Goal: Task Accomplishment & Management: Use online tool/utility

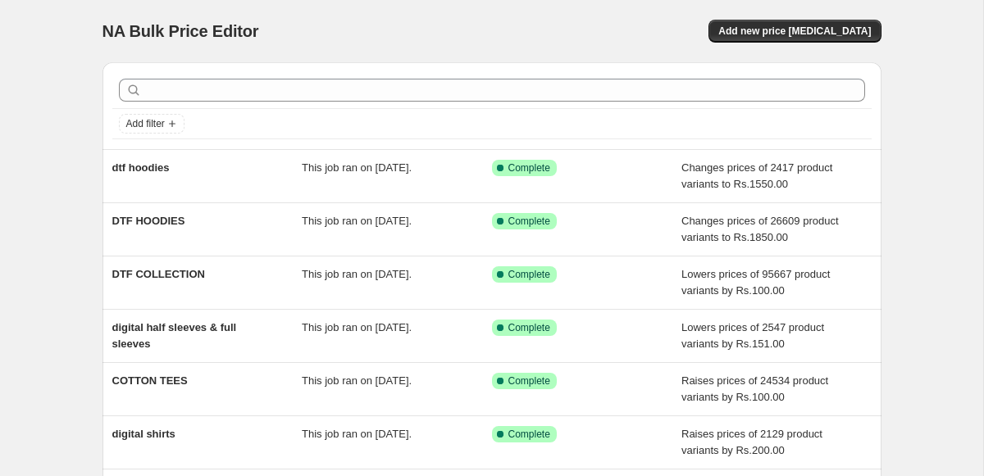
click at [802, 43] on div "NA Bulk Price Editor. This page is ready NA Bulk Price Editor Add new price cha…" at bounding box center [491, 31] width 779 height 62
click at [807, 23] on button "Add new price [MEDICAL_DATA]" at bounding box center [794, 31] width 172 height 23
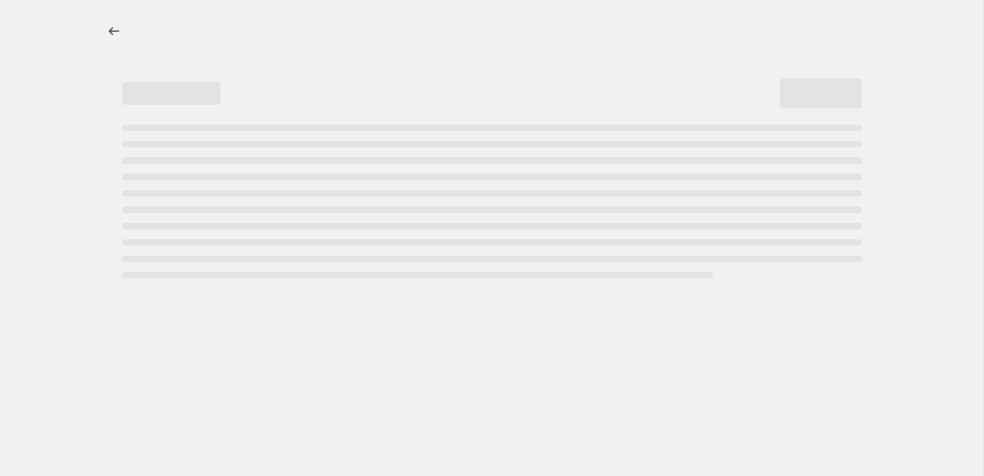
click at [73, 31] on div at bounding box center [491, 238] width 983 height 476
select select "percentage"
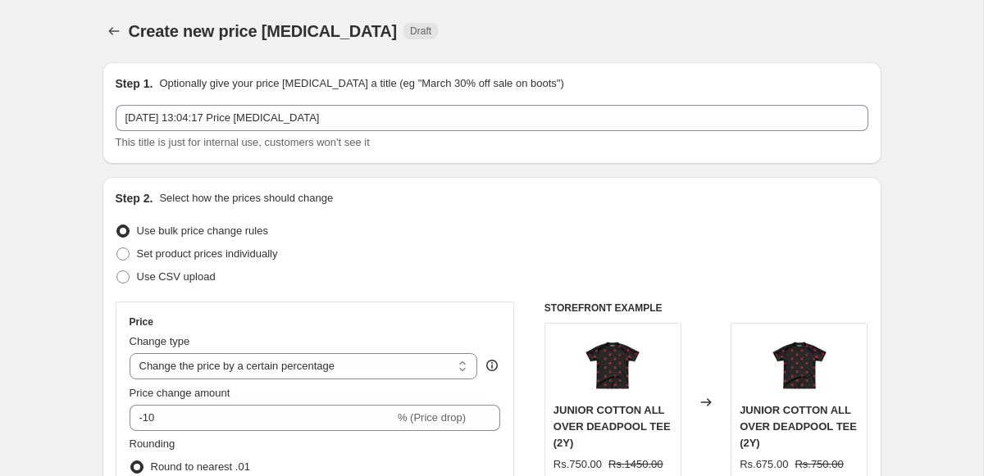
click at [232, 131] on div "3 Sept 2025, 13:04:17 Price change job This title is just for internal use, cus…" at bounding box center [492, 128] width 753 height 46
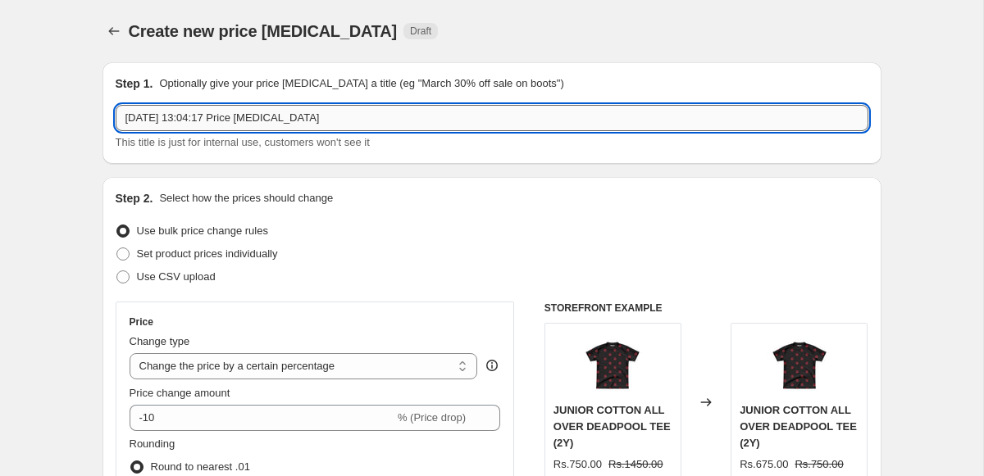
click at [232, 123] on input "3 Sept 2025, 13:04:17 Price change job" at bounding box center [492, 118] width 753 height 26
type input "polyster sweatshirt prices"
click at [356, 196] on div "Step 2. Select how the prices should change" at bounding box center [492, 198] width 753 height 16
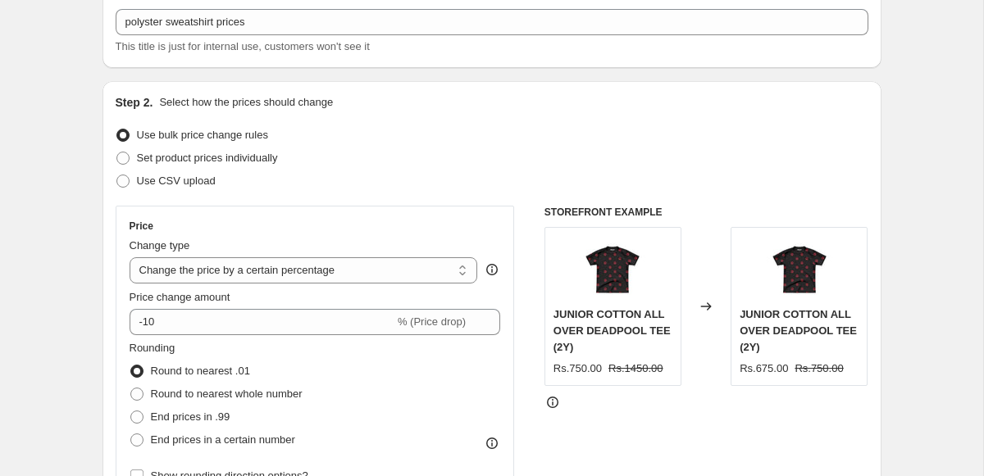
scroll to position [261, 0]
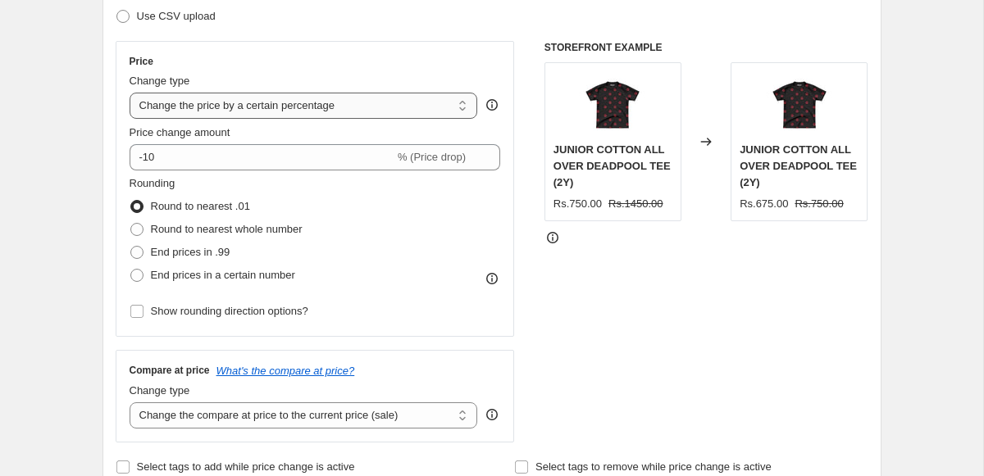
click at [208, 109] on select "Change the price to a certain amount Change the price by a certain amount Chang…" at bounding box center [304, 106] width 348 height 26
select select "by"
click at [130, 93] on select "Change the price to a certain amount Change the price by a certain amount Chang…" at bounding box center [304, 106] width 348 height 26
type input "-10.00"
click at [222, 100] on select "Change the price to a certain amount Change the price by a certain amount Chang…" at bounding box center [304, 106] width 348 height 26
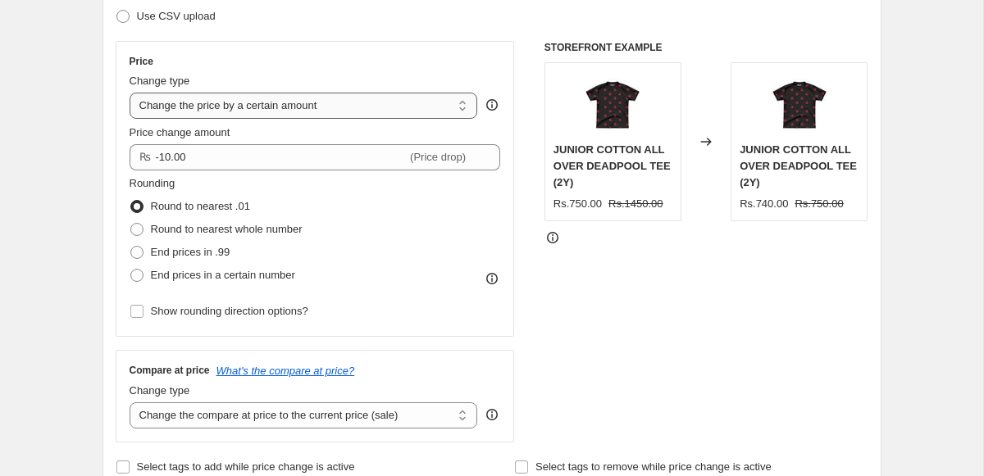
select select "to"
click at [130, 93] on select "Change the price to a certain amount Change the price by a certain amount Chang…" at bounding box center [304, 106] width 348 height 26
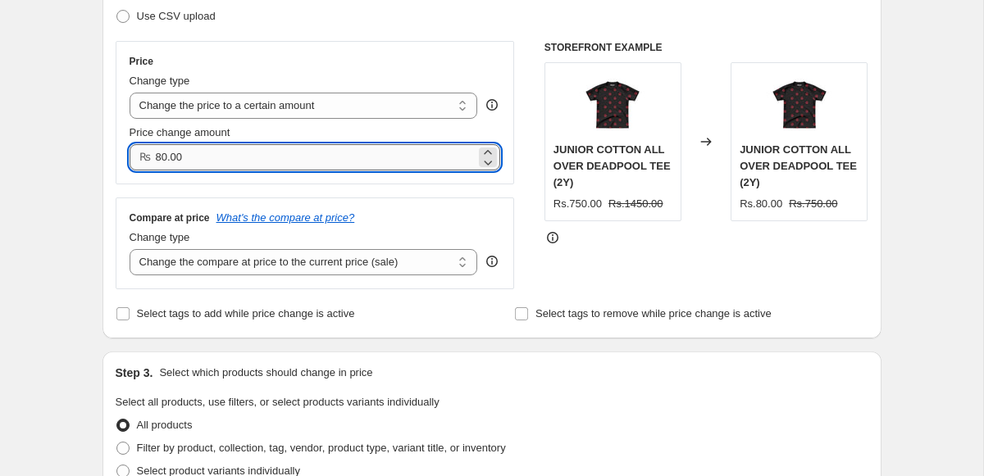
click at [206, 161] on input "80.00" at bounding box center [316, 157] width 321 height 26
type input "1750.00"
click at [216, 256] on select "Change the compare at price to the current price (sale) Change the compare at p…" at bounding box center [304, 262] width 348 height 26
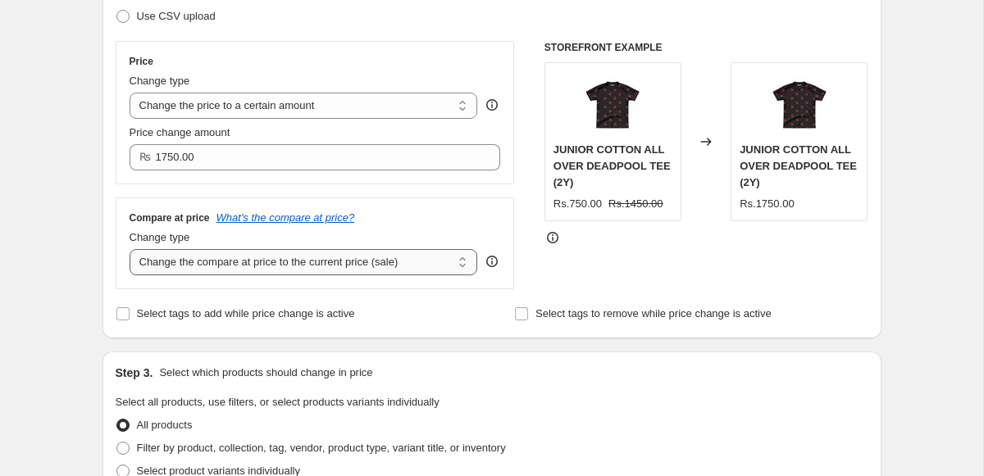
select select "remove"
click at [130, 249] on select "Change the compare at price to the current price (sale) Change the compare at p…" at bounding box center [304, 262] width 348 height 26
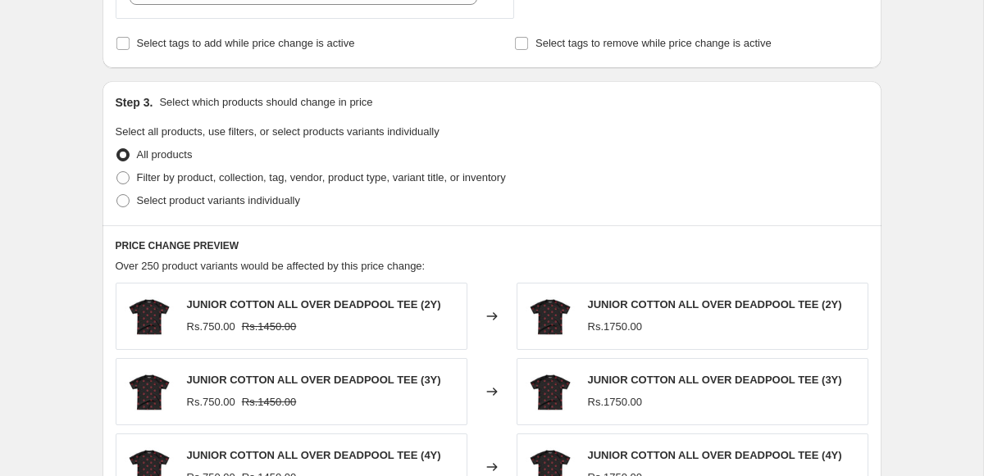
scroll to position [535, 0]
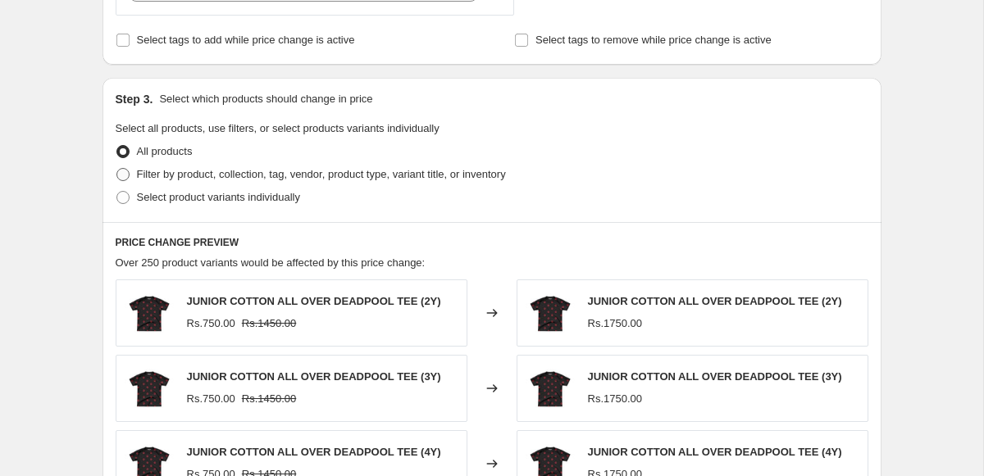
click at [222, 177] on span "Filter by product, collection, tag, vendor, product type, variant title, or inv…" at bounding box center [321, 174] width 369 height 12
click at [117, 169] on input "Filter by product, collection, tag, vendor, product type, variant title, or inv…" at bounding box center [116, 168] width 1 height 1
radio input "true"
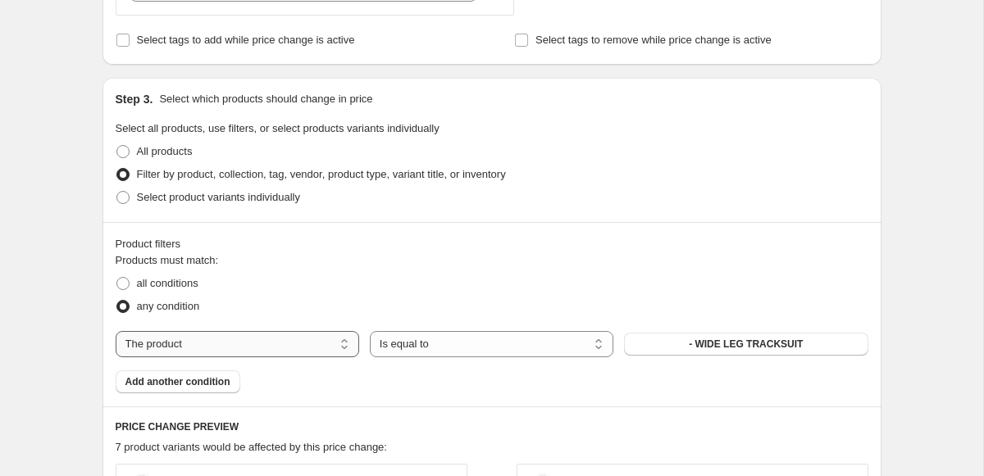
click at [312, 342] on select "The product The product's collection The product's tag The product's vendor The…" at bounding box center [238, 344] width 244 height 26
select select "collection"
click at [659, 343] on button "Boys Sets" at bounding box center [746, 344] width 244 height 23
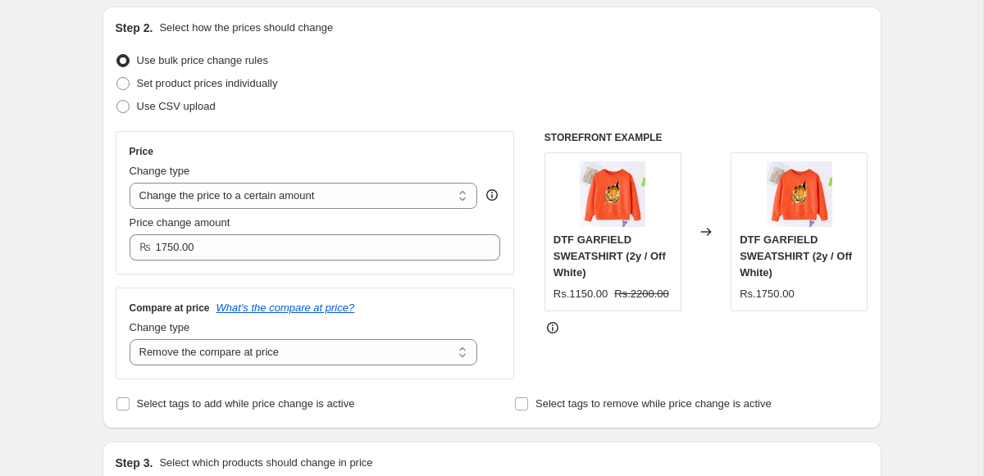
scroll to position [185, 0]
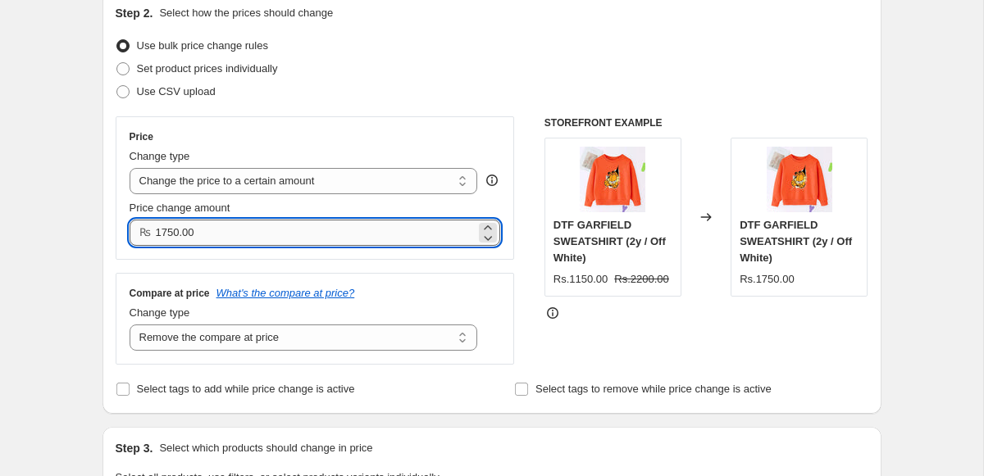
click at [191, 226] on input "1750.00" at bounding box center [316, 233] width 321 height 26
type input "1699.00"
click at [458, 289] on div "Compare at price What's the compare at price?" at bounding box center [315, 293] width 371 height 13
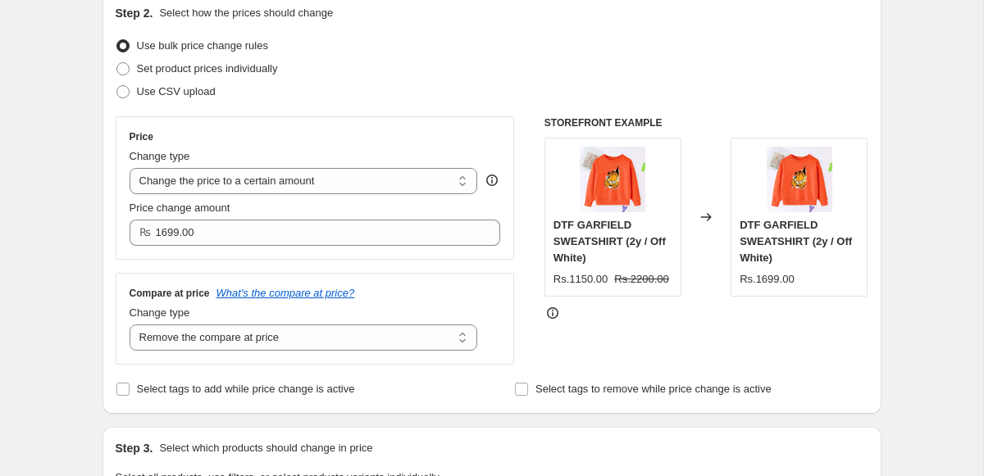
click at [353, 324] on div "Change type Change the compare at price to the current price (sale) Change the …" at bounding box center [304, 328] width 348 height 46
click at [344, 335] on select "Change the compare at price to the current price (sale) Change the compare at p…" at bounding box center [304, 338] width 348 height 26
select select "no_change"
click at [130, 325] on select "Change the compare at price to the current price (sale) Change the compare at p…" at bounding box center [304, 338] width 348 height 26
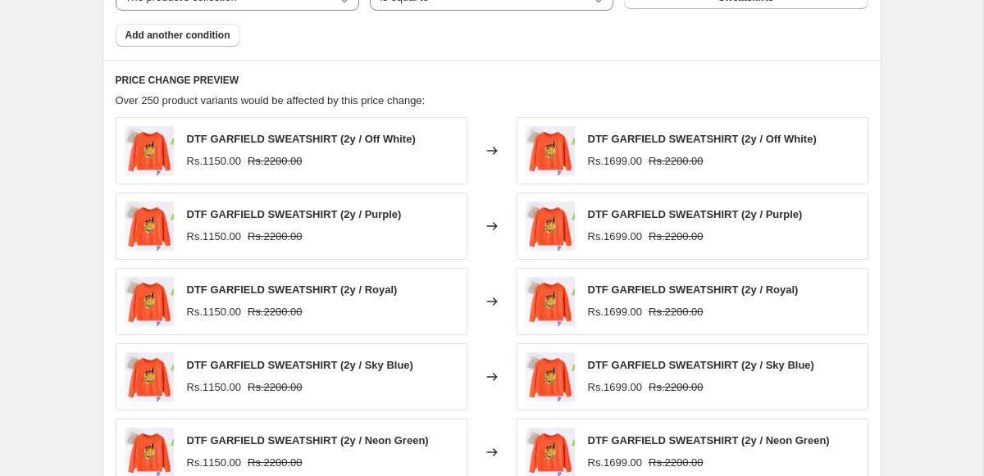
scroll to position [1194, 0]
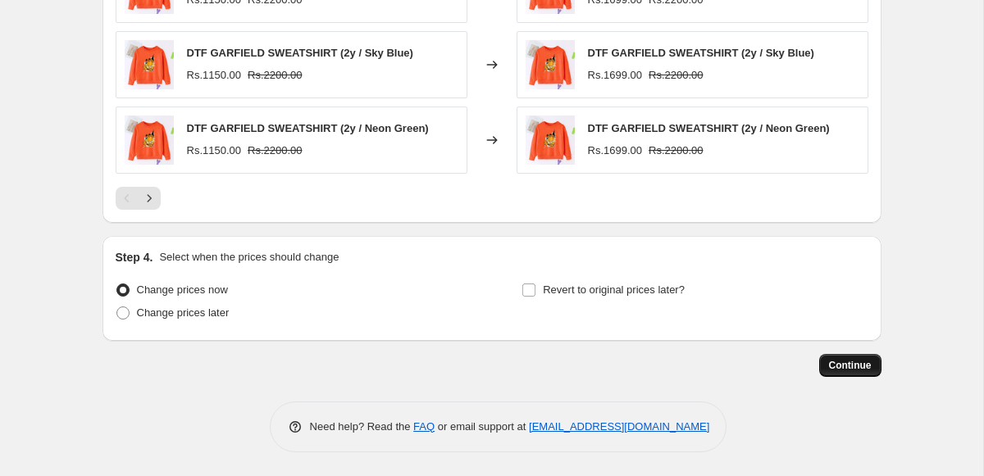
click at [829, 367] on span "Continue" at bounding box center [850, 365] width 43 height 13
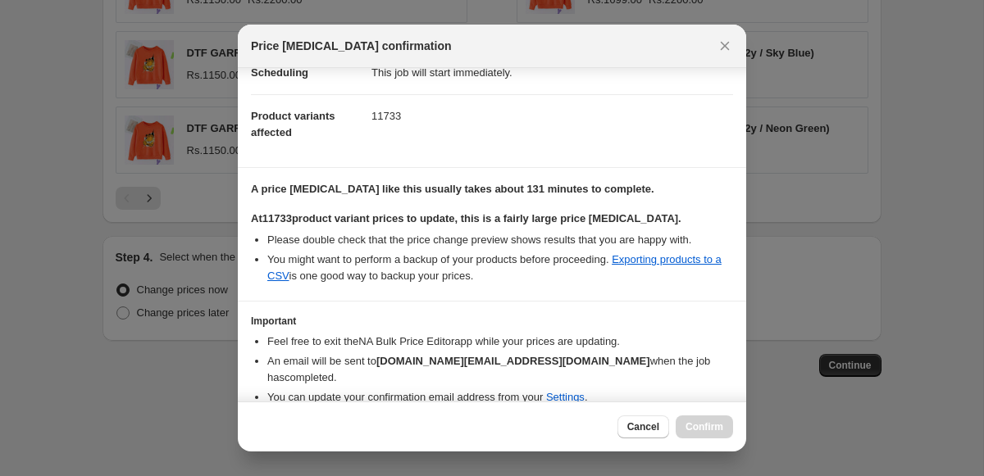
scroll to position [203, 0]
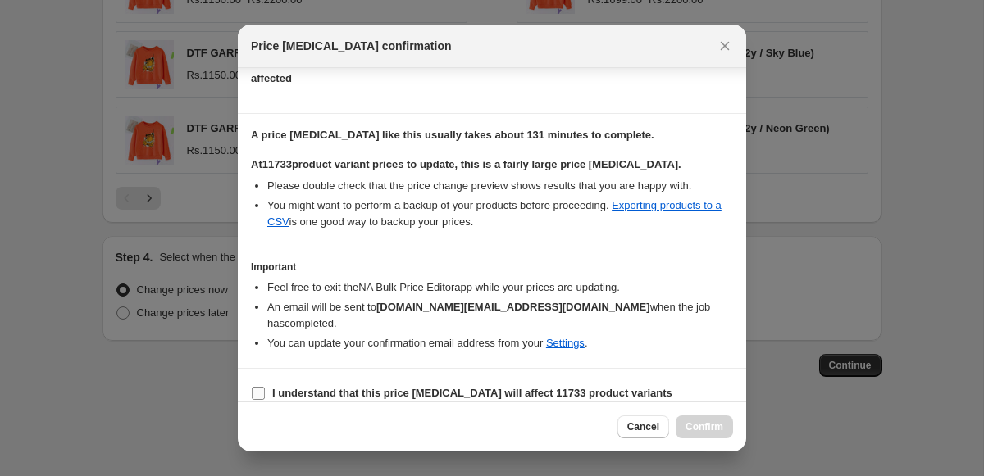
click at [289, 387] on b "I understand that this price change job will affect 11733 product variants" at bounding box center [472, 393] width 400 height 12
click at [265, 387] on input "I understand that this price change job will affect 11733 product variants" at bounding box center [258, 393] width 13 height 13
checkbox input "true"
click at [717, 421] on span "Confirm" at bounding box center [704, 427] width 38 height 13
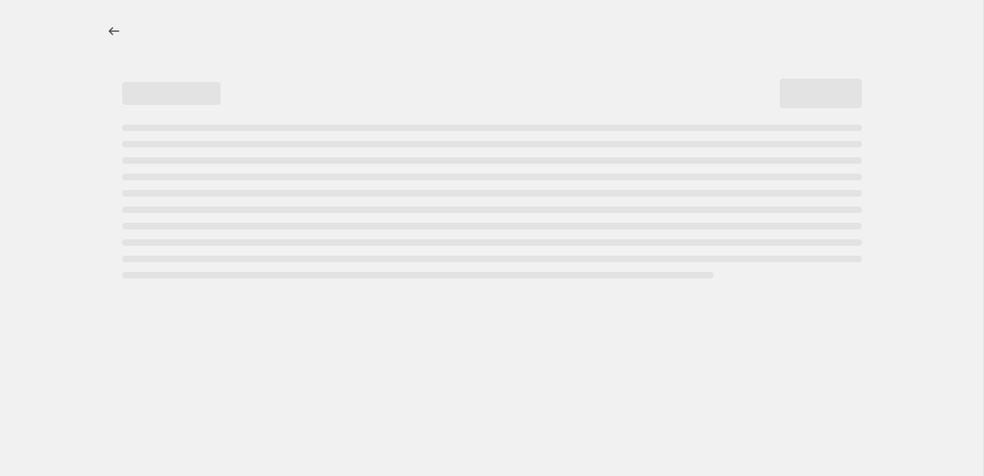
select select "no_change"
select select "collection"
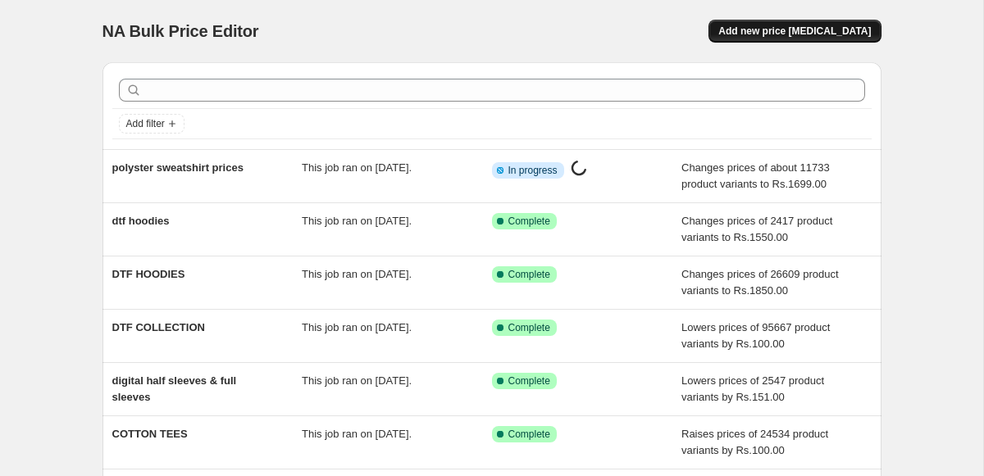
click at [827, 28] on span "Add new price [MEDICAL_DATA]" at bounding box center [794, 31] width 153 height 13
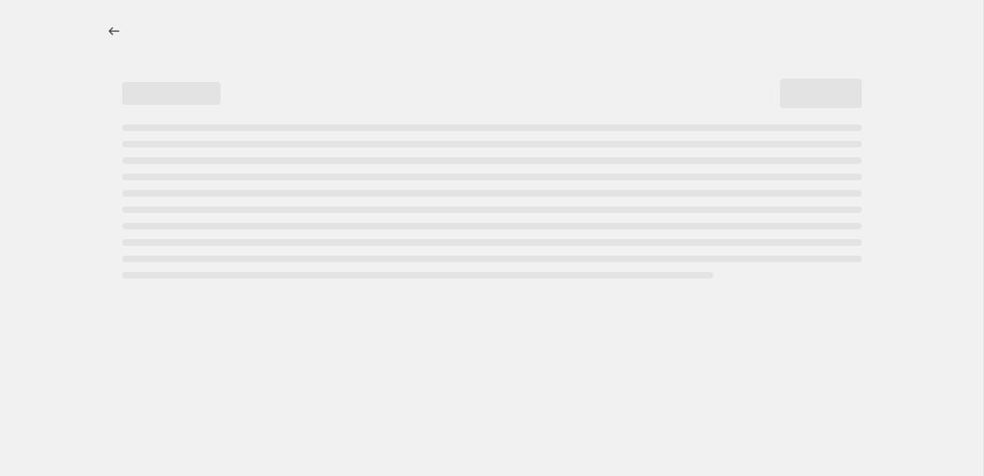
select select "percentage"
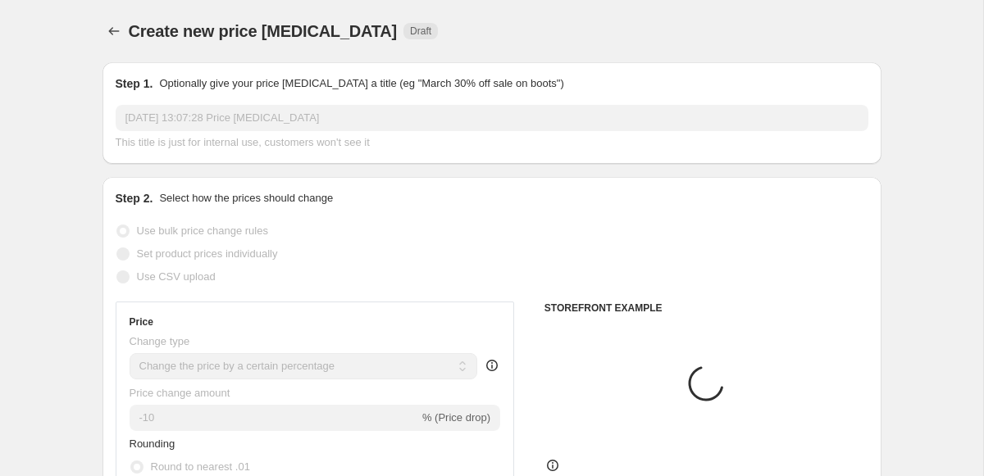
click at [311, 71] on div "Step 1. Optionally give your price [MEDICAL_DATA] a title (eg "March 30% off sa…" at bounding box center [491, 113] width 779 height 102
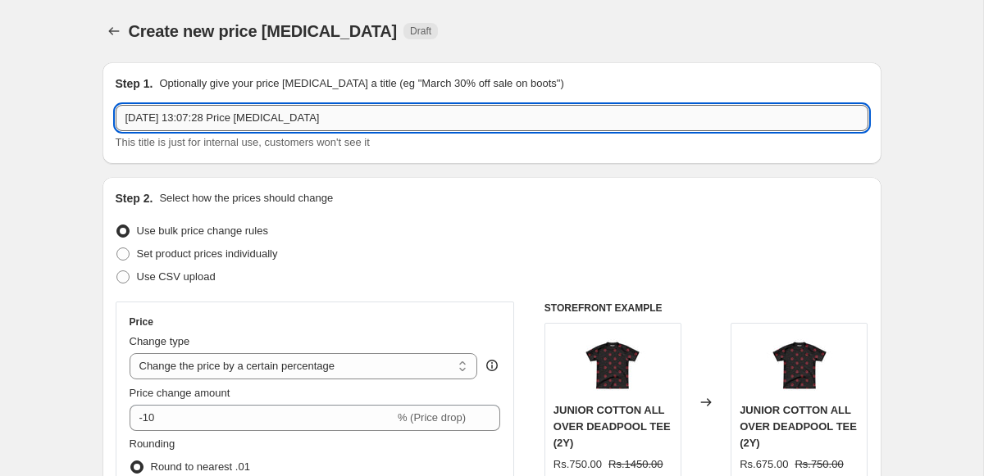
click at [302, 112] on input "[DATE] 13:07:28 Price [MEDICAL_DATA]" at bounding box center [492, 118] width 753 height 26
type input "polyster sweatshirts"
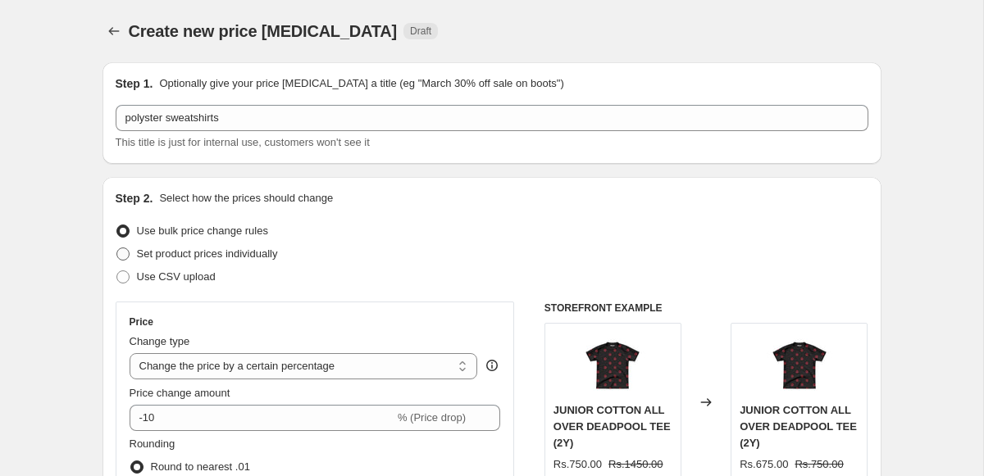
click at [125, 259] on span at bounding box center [122, 254] width 13 height 13
click at [117, 248] on input "Set product prices individually" at bounding box center [116, 248] width 1 height 1
radio input "true"
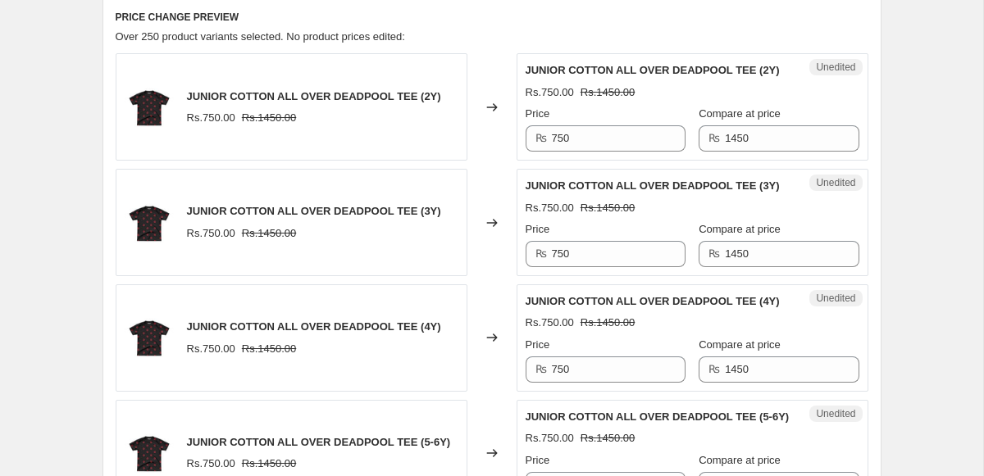
scroll to position [114, 0]
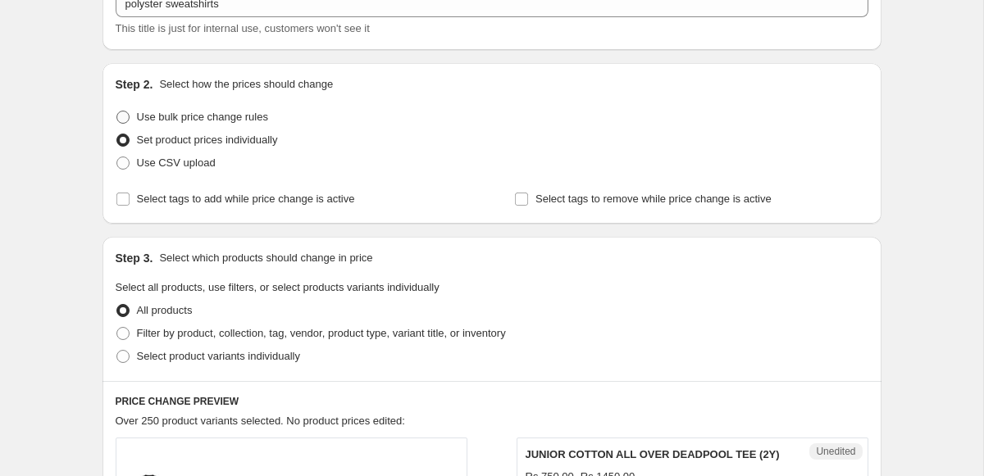
click at [218, 115] on span "Use bulk price change rules" at bounding box center [202, 117] width 131 height 12
click at [117, 112] on input "Use bulk price change rules" at bounding box center [116, 111] width 1 height 1
radio input "true"
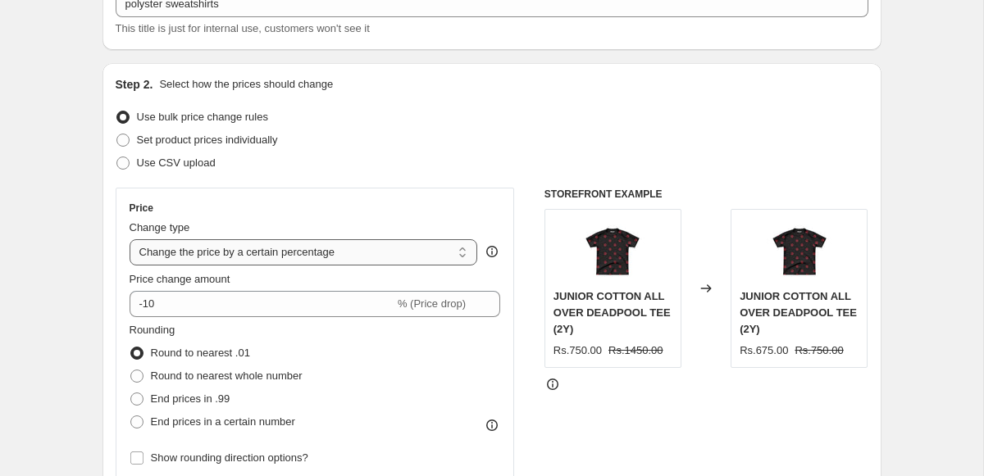
click at [248, 251] on select "Change the price to a certain amount Change the price by a certain amount Chang…" at bounding box center [304, 252] width 348 height 26
select select "to"
click at [130, 239] on select "Change the price to a certain amount Change the price by a certain amount Chang…" at bounding box center [304, 252] width 348 height 26
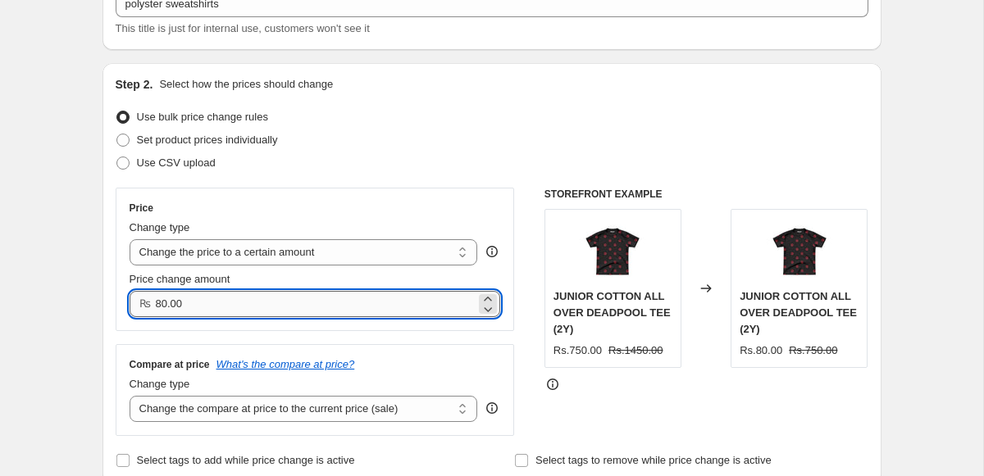
click at [219, 315] on input "80.00" at bounding box center [316, 304] width 321 height 26
type input "1750.00"
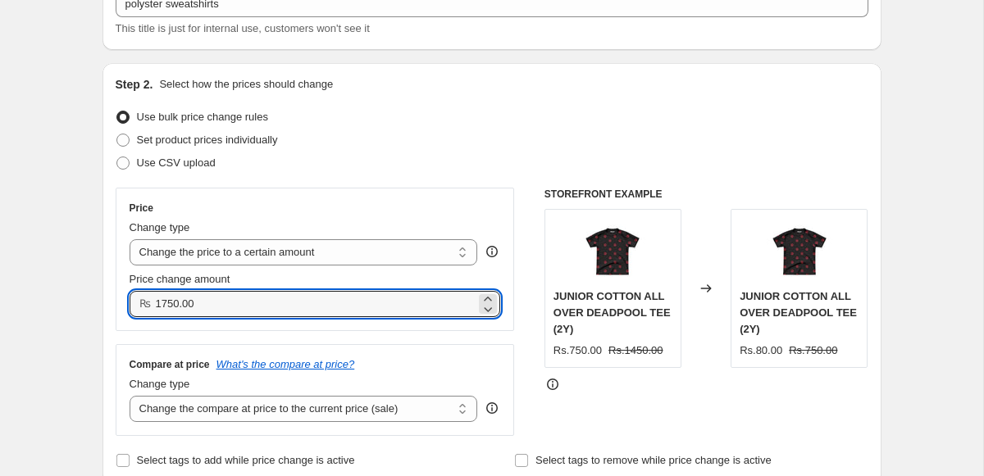
click at [381, 360] on div "Compare at price What's the compare at price?" at bounding box center [315, 364] width 371 height 13
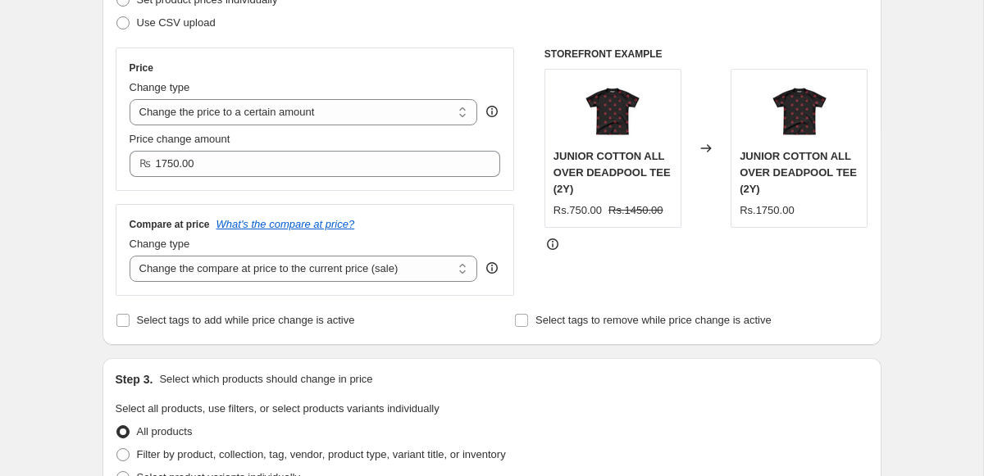
scroll to position [262, 0]
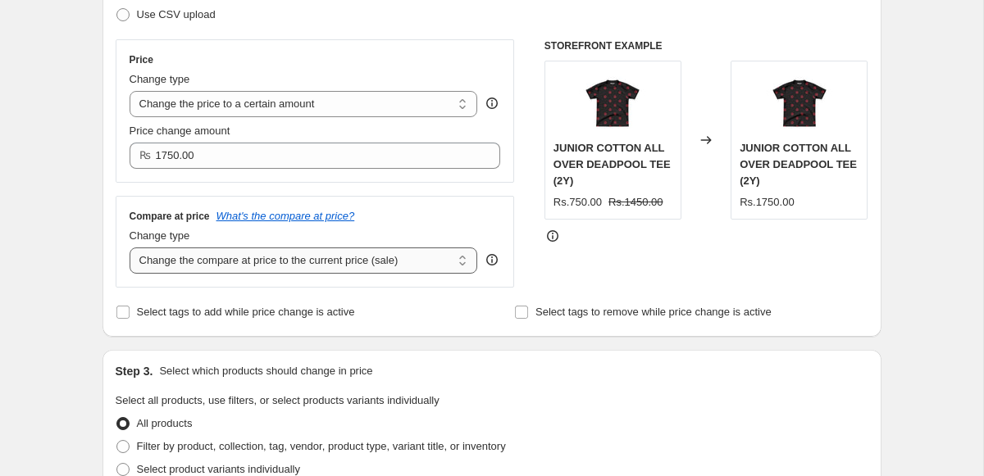
click at [363, 265] on select "Change the compare at price to the current price (sale) Change the compare at p…" at bounding box center [304, 261] width 348 height 26
select select "remove"
click at [130, 248] on select "Change the compare at price to the current price (sale) Change the compare at p…" at bounding box center [304, 261] width 348 height 26
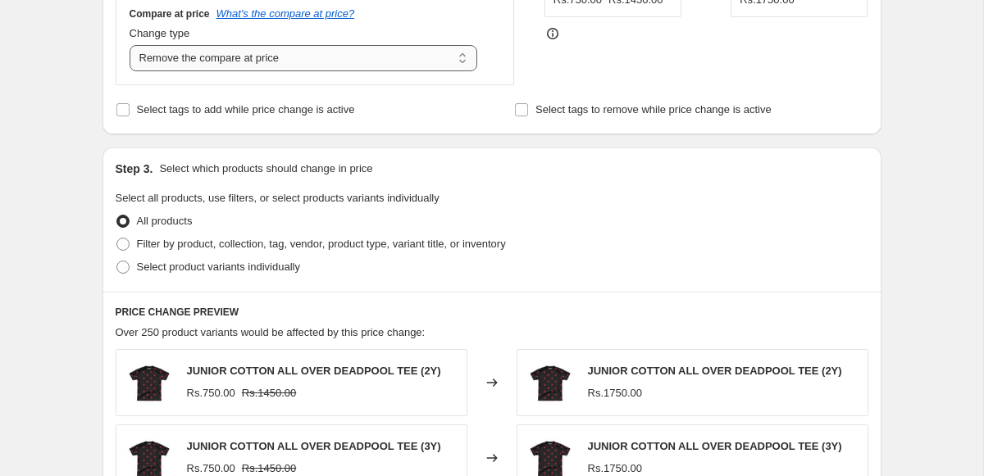
scroll to position [578, 0]
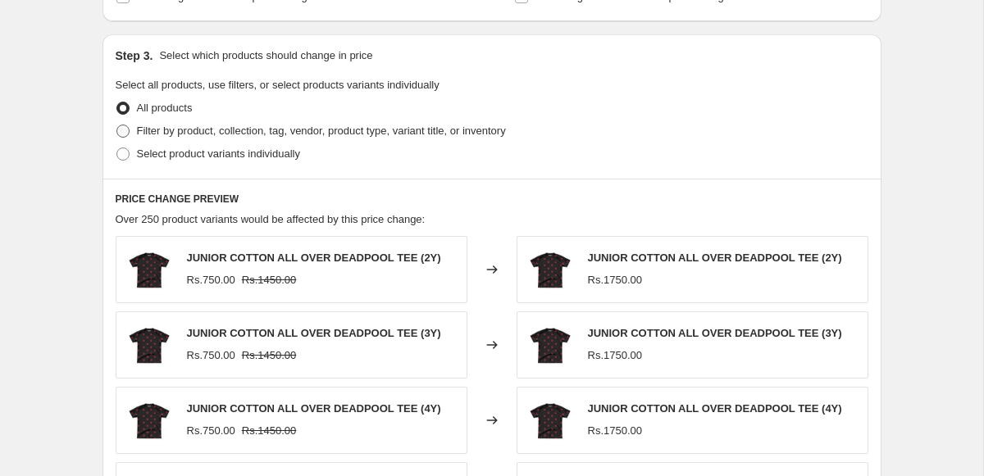
click at [189, 134] on span "Filter by product, collection, tag, vendor, product type, variant title, or inv…" at bounding box center [321, 131] width 369 height 12
click at [117, 125] on input "Filter by product, collection, tag, vendor, product type, variant title, or inv…" at bounding box center [116, 125] width 1 height 1
radio input "true"
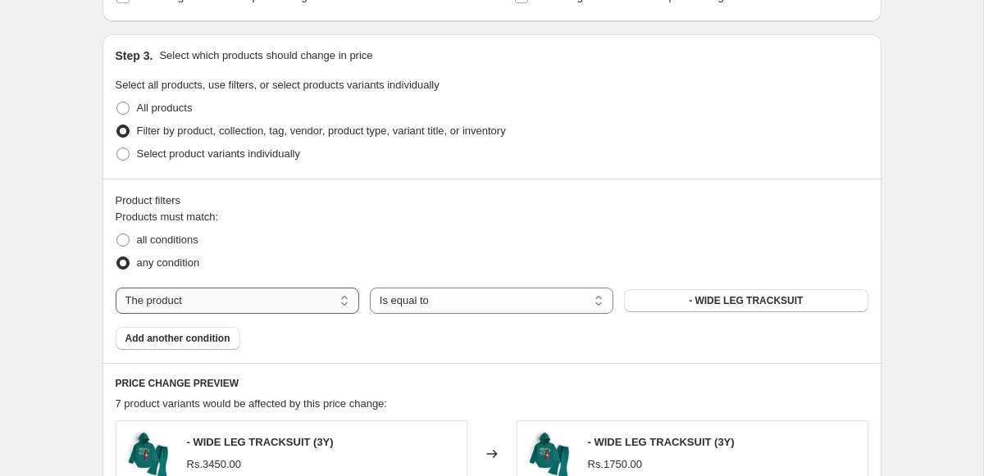
click at [272, 311] on select "The product The product's collection The product's tag The product's vendor The…" at bounding box center [238, 301] width 244 height 26
select select "collection"
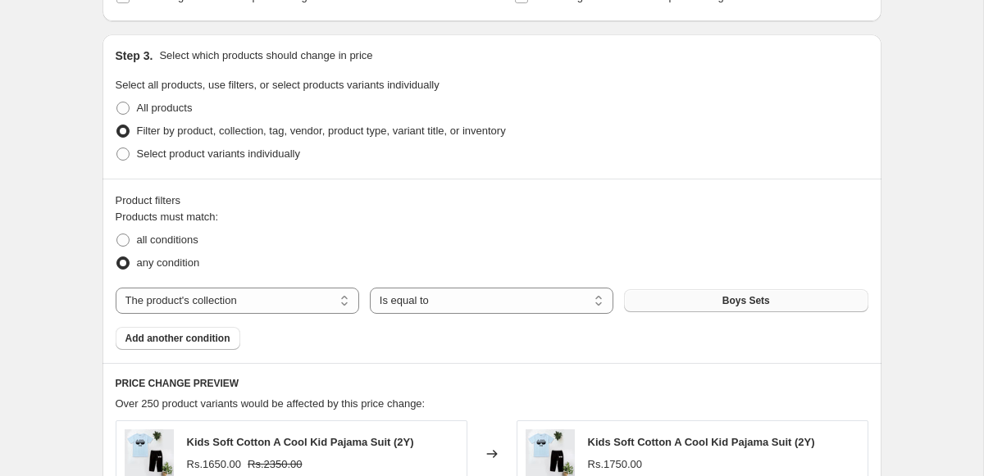
click at [670, 299] on button "Boys Sets" at bounding box center [746, 300] width 244 height 23
